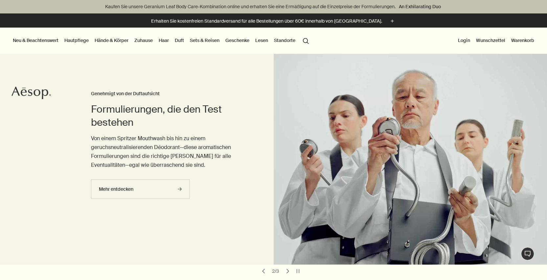
click at [180, 41] on link "Duft" at bounding box center [179, 40] width 12 height 9
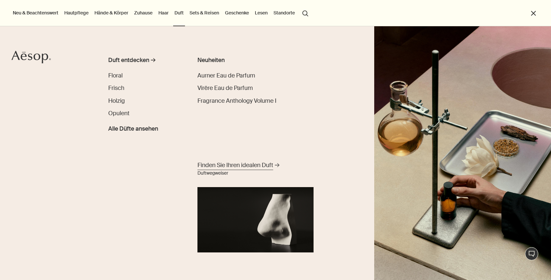
click at [214, 168] on span "Finden Sie Ihren idealen Duft" at bounding box center [236, 165] width 76 height 8
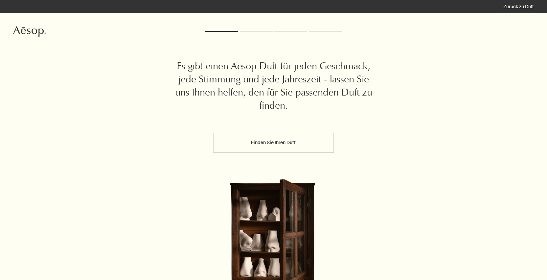
click at [285, 147] on button "Finden Sie Ihren Duft" at bounding box center [273, 143] width 120 height 20
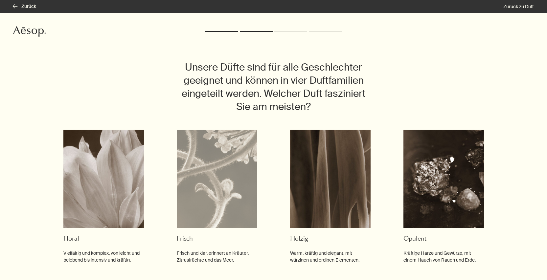
click at [191, 168] on img at bounding box center [217, 179] width 80 height 98
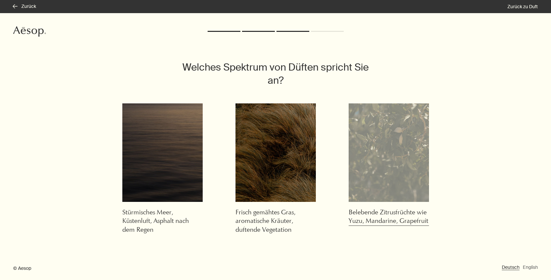
click at [401, 155] on img at bounding box center [389, 152] width 80 height 98
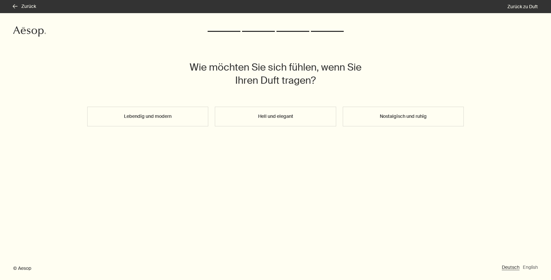
click at [308, 107] on button "Hell und elegant" at bounding box center [275, 117] width 121 height 20
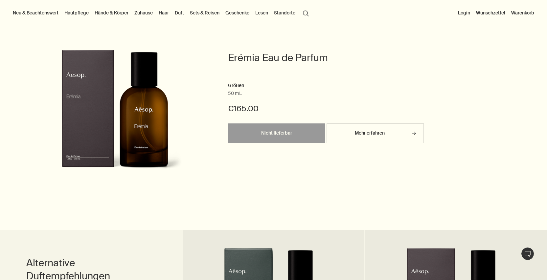
scroll to position [212, 0]
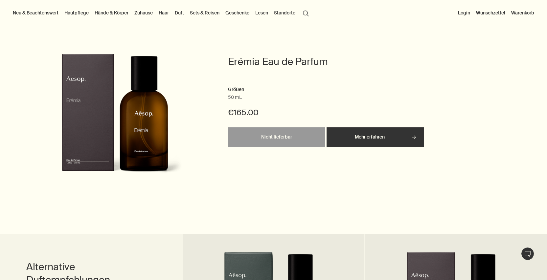
click at [377, 142] on link "Mehr erfahren rightArrow" at bounding box center [374, 137] width 97 height 20
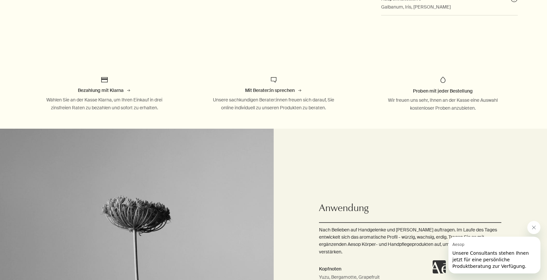
scroll to position [416, 0]
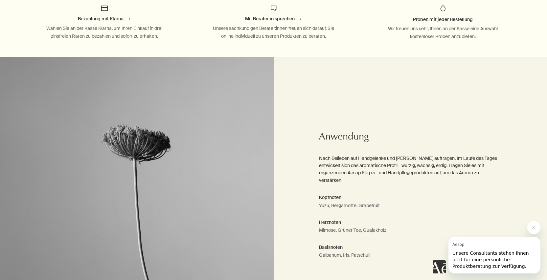
click at [537, 233] on div "Aesop sagt „Unsere Consultants stehen Ihnen jetzt für eine persönliche Produktb…" at bounding box center [486, 247] width 108 height 53
click at [533, 227] on icon "Nachricht von Aesop schließen" at bounding box center [533, 227] width 5 height 5
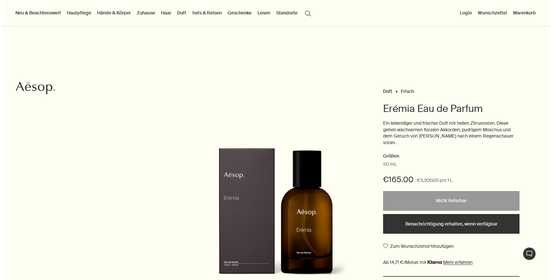
scroll to position [0, 0]
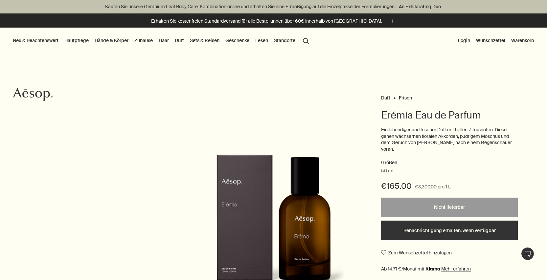
click at [214, 40] on link "Sets & Reisen" at bounding box center [204, 40] width 32 height 9
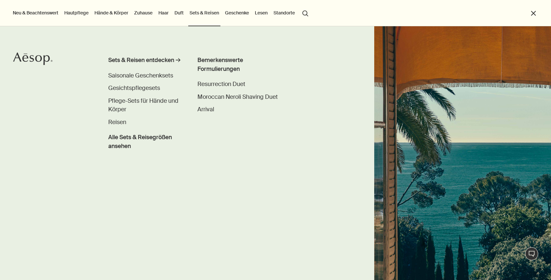
click at [182, 14] on link "Duft" at bounding box center [179, 13] width 12 height 9
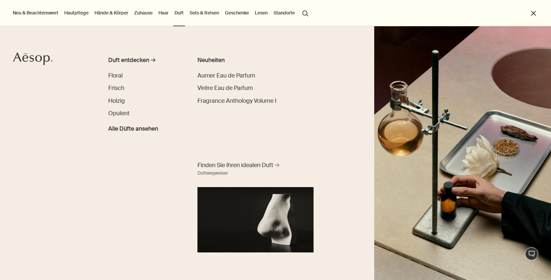
click at [76, 13] on link "Hautpflege" at bounding box center [76, 13] width 27 height 9
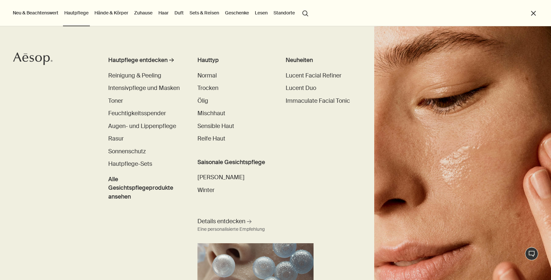
click at [38, 9] on button "Neu & Beachtenswert" at bounding box center [35, 13] width 48 height 9
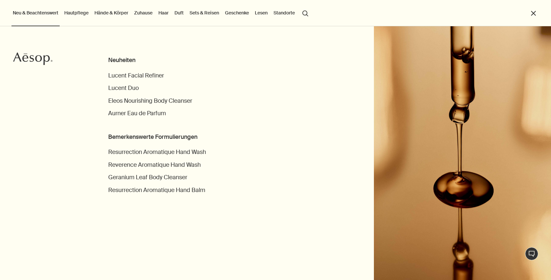
click at [32, 58] on icon "Aesop" at bounding box center [32, 58] width 39 height 13
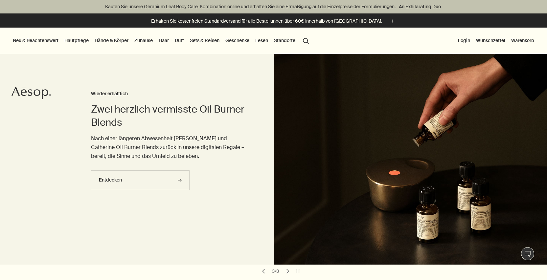
click at [53, 40] on button "Neu & Beachtenswert" at bounding box center [35, 40] width 48 height 9
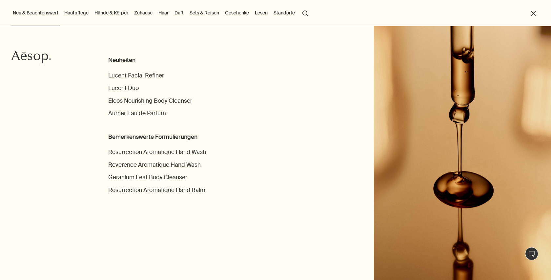
click at [43, 54] on icon "Aesop" at bounding box center [30, 57] width 39 height 13
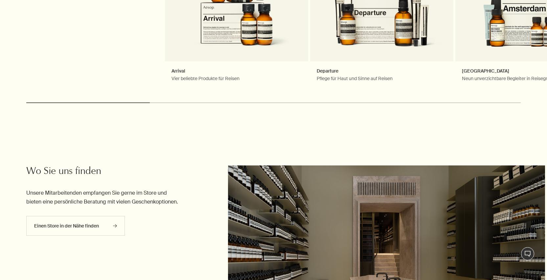
scroll to position [1877, 0]
